Goal: Information Seeking & Learning: Find specific fact

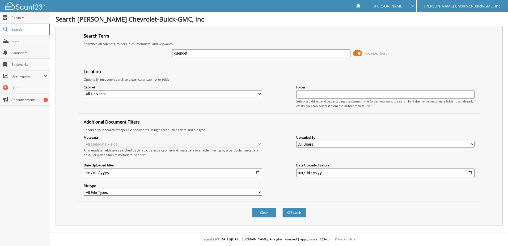
type input "cuendet"
click at [283, 207] on button "Search" at bounding box center [295, 212] width 24 height 10
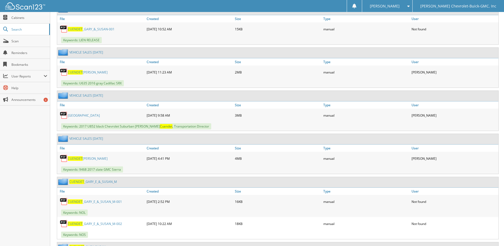
scroll to position [593, 0]
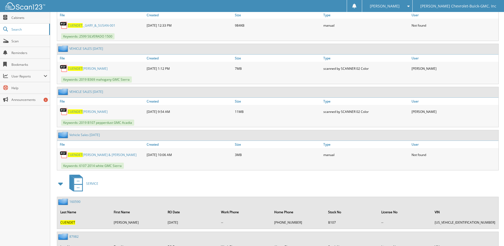
click at [82, 112] on span "CUENDET" at bounding box center [75, 111] width 15 height 5
